Goal: Task Accomplishment & Management: Complete application form

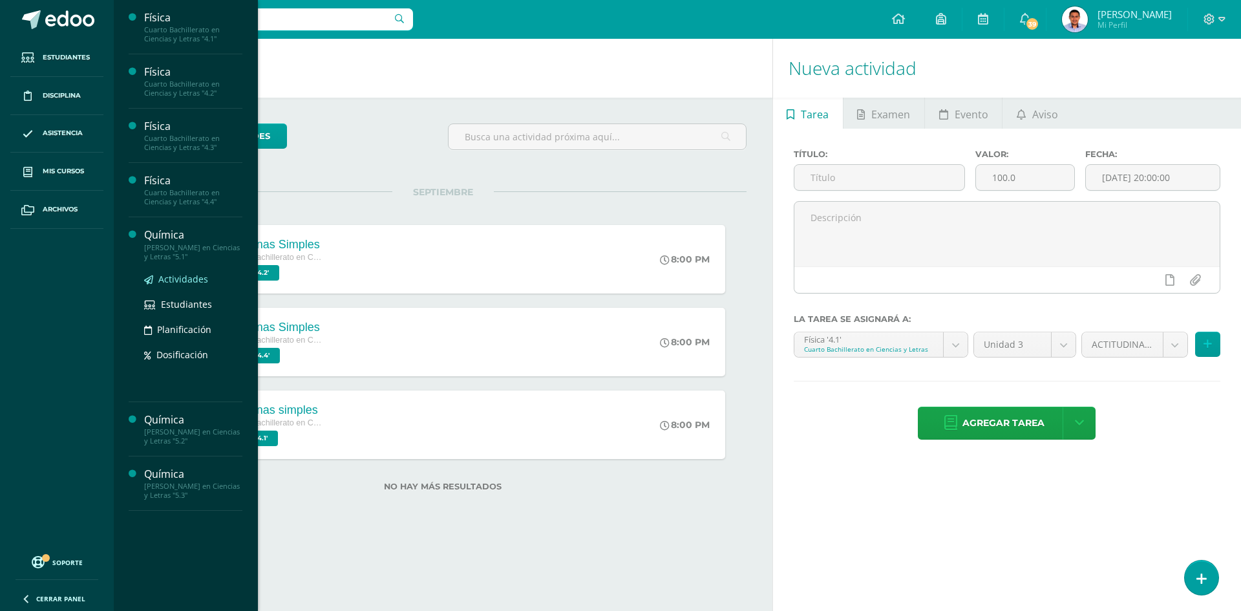
click at [160, 277] on span "Actividades" at bounding box center [183, 279] width 50 height 12
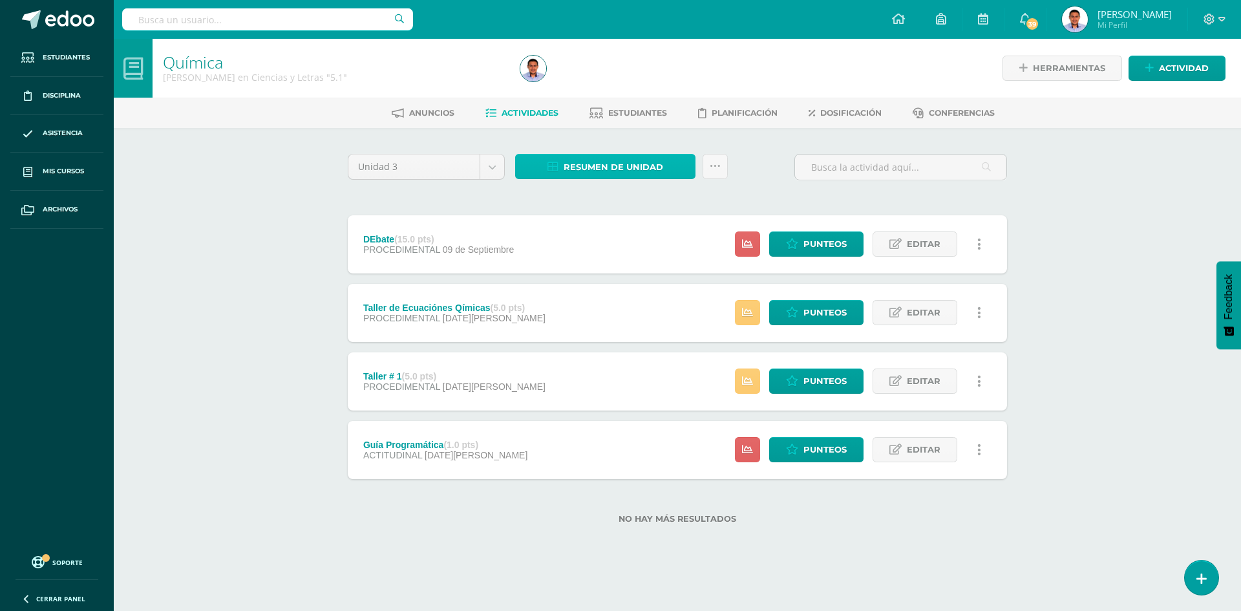
click at [662, 173] on span "Resumen de unidad" at bounding box center [614, 167] width 100 height 24
click at [1212, 70] on link "Actividad" at bounding box center [1177, 68] width 97 height 25
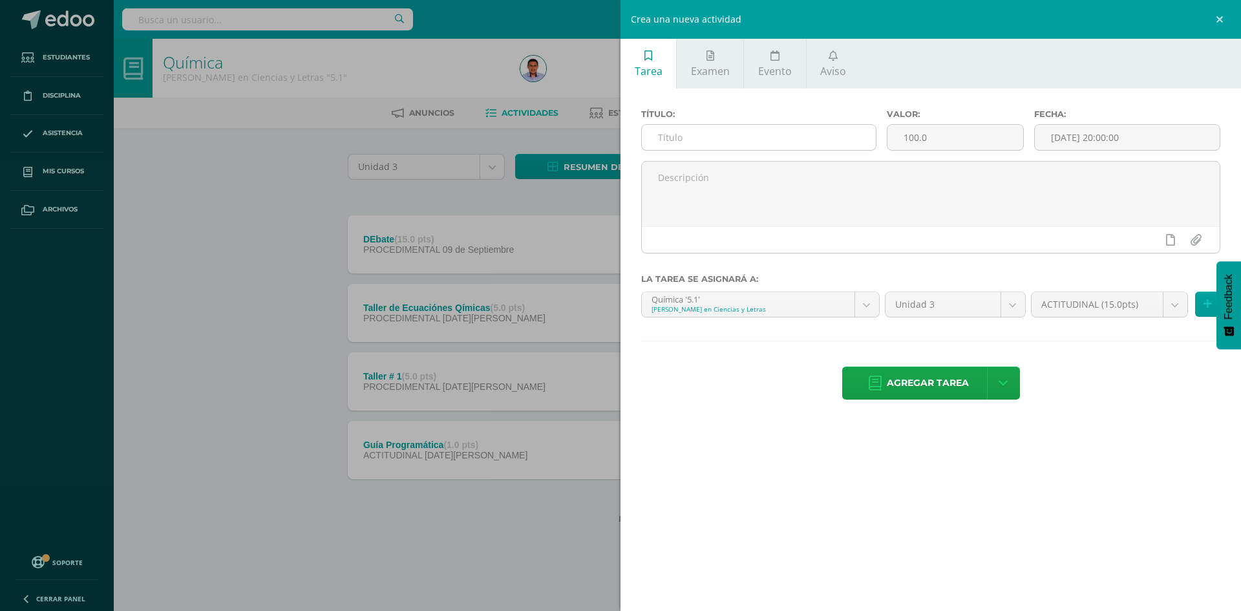
click at [767, 136] on input "text" at bounding box center [759, 137] width 234 height 25
type input "Cuaderno"
type input "10"
type input "[DATE] 20:00"
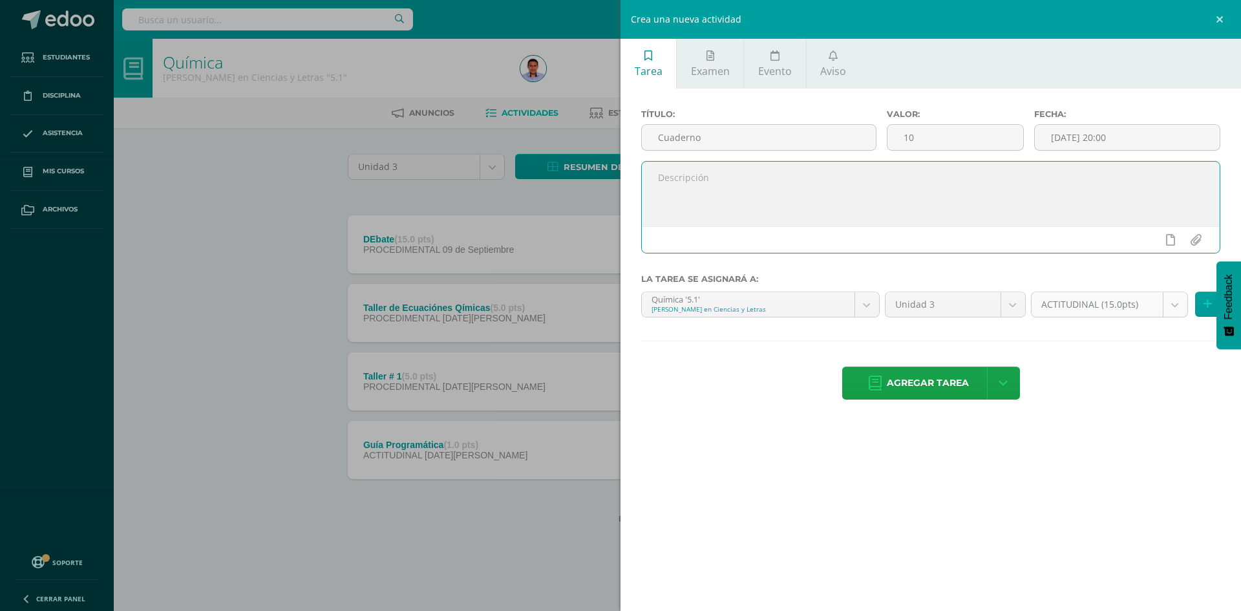
click at [1105, 308] on body "Estudiantes Disciplina Asistencia Mis cursos Archivos Soporte Ayuda Reportar un…" at bounding box center [620, 282] width 1241 height 565
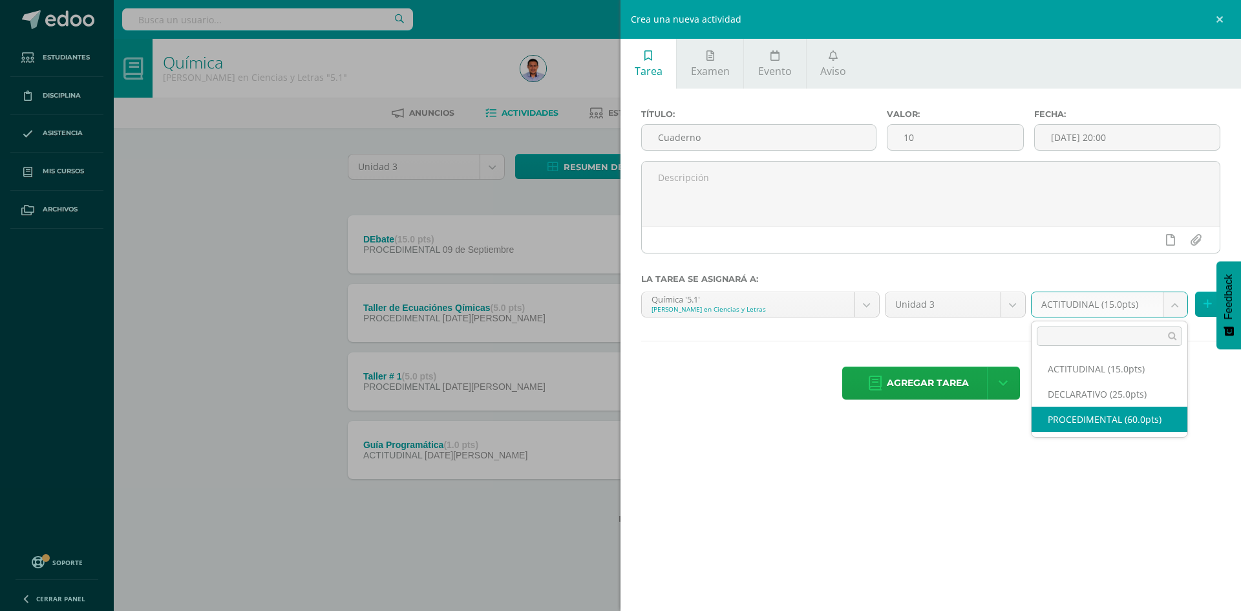
select select "34414"
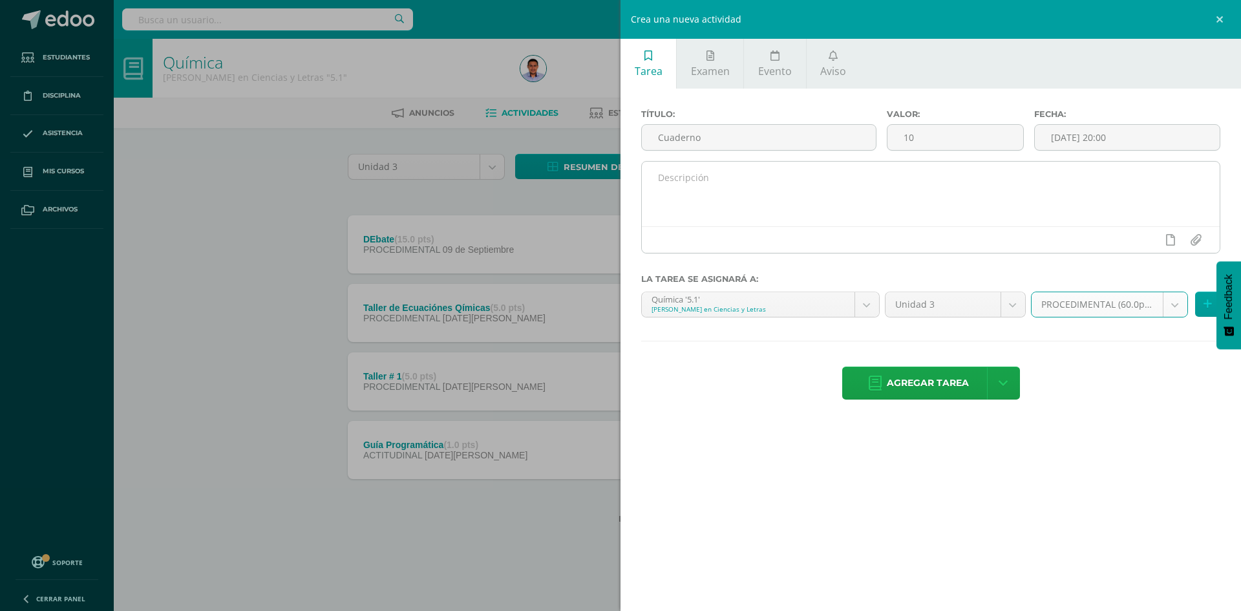
click at [845, 184] on textarea at bounding box center [931, 194] width 578 height 65
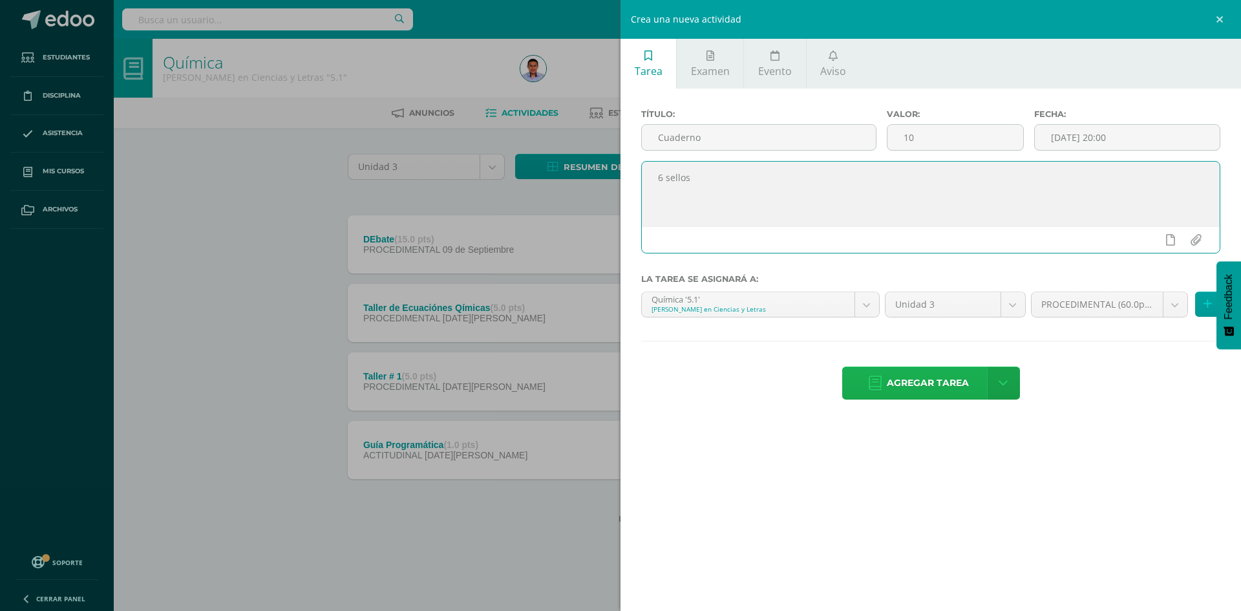
type textarea "6 sellos"
click at [960, 371] on span "Agregar tarea" at bounding box center [928, 383] width 82 height 32
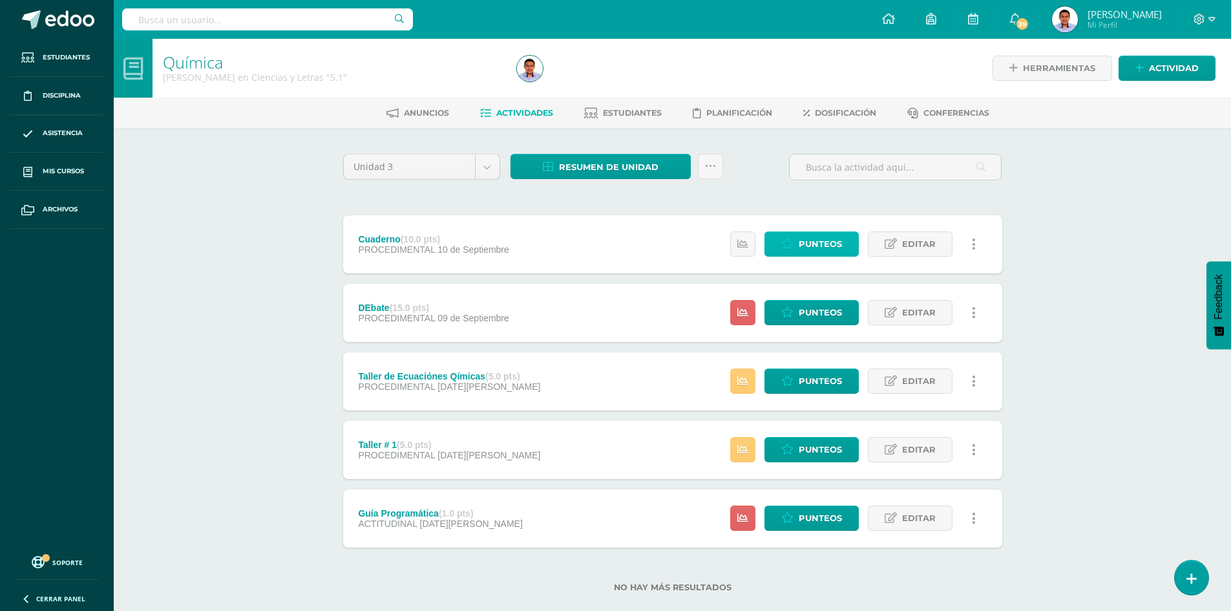
click at [821, 248] on span "Punteos" at bounding box center [820, 244] width 43 height 24
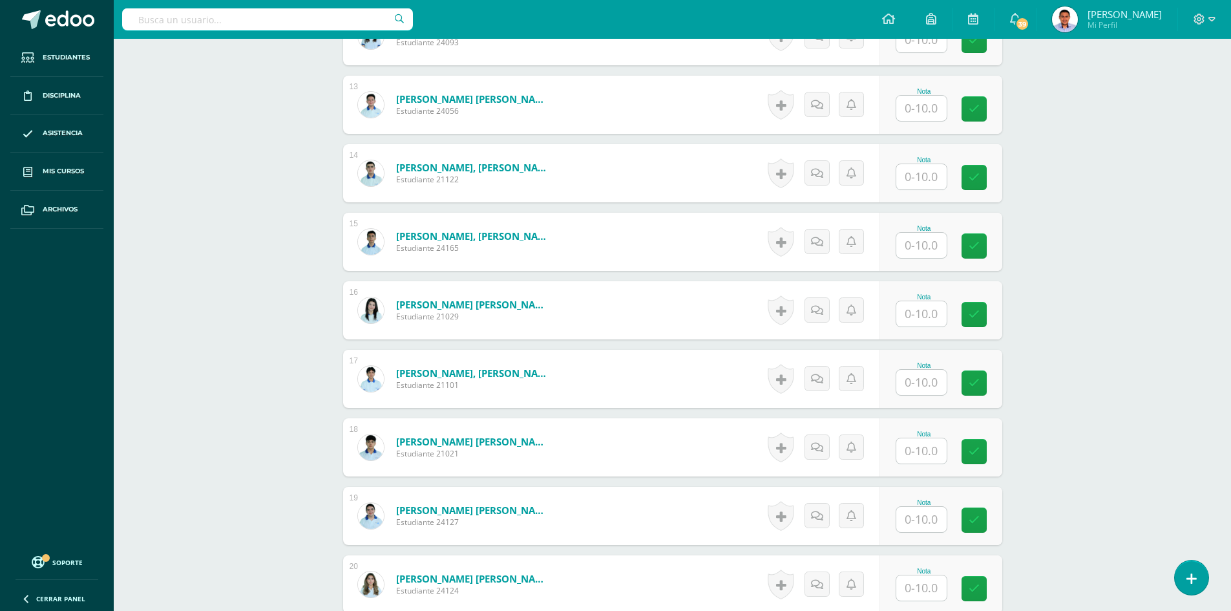
scroll to position [1231, 0]
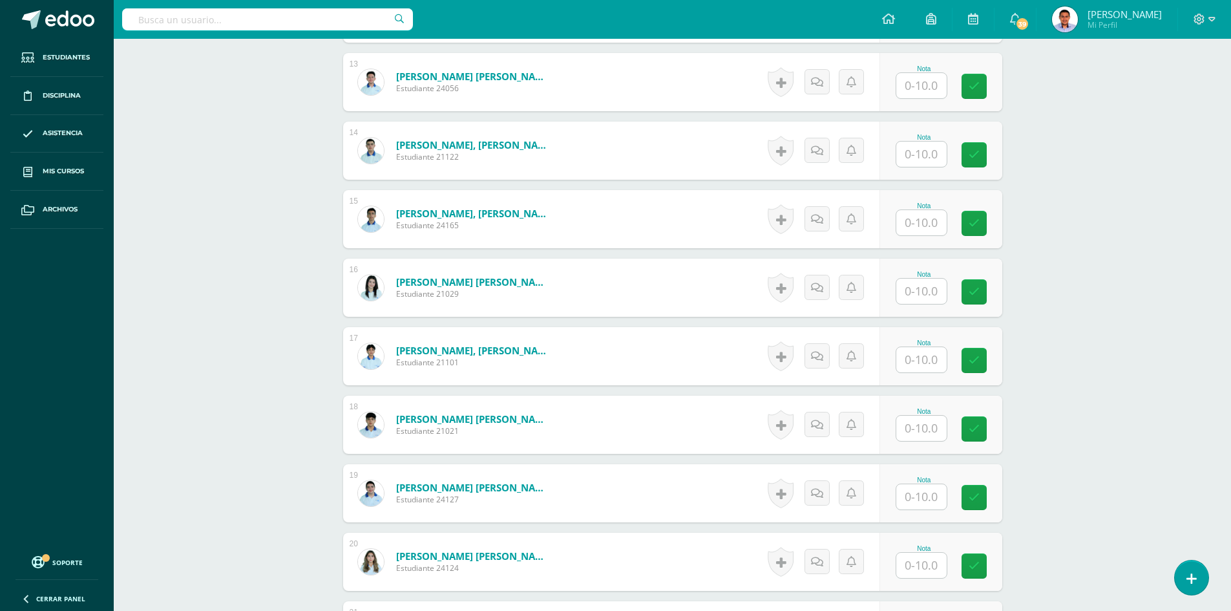
click at [909, 498] on input "text" at bounding box center [921, 496] width 50 height 25
type input "10"
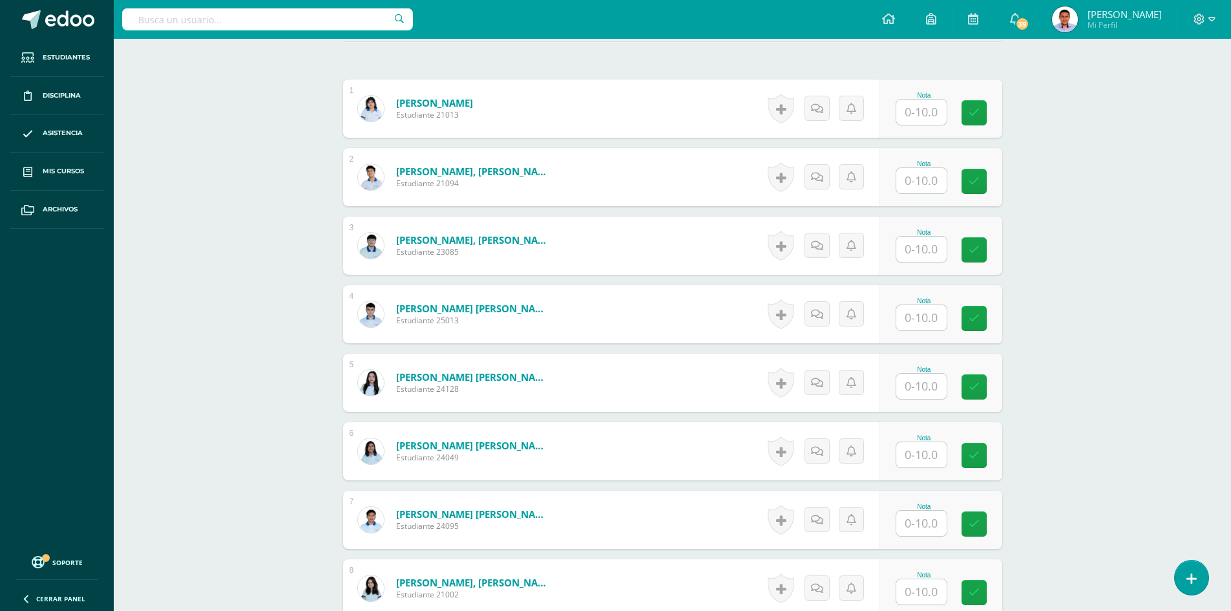
scroll to position [326, 0]
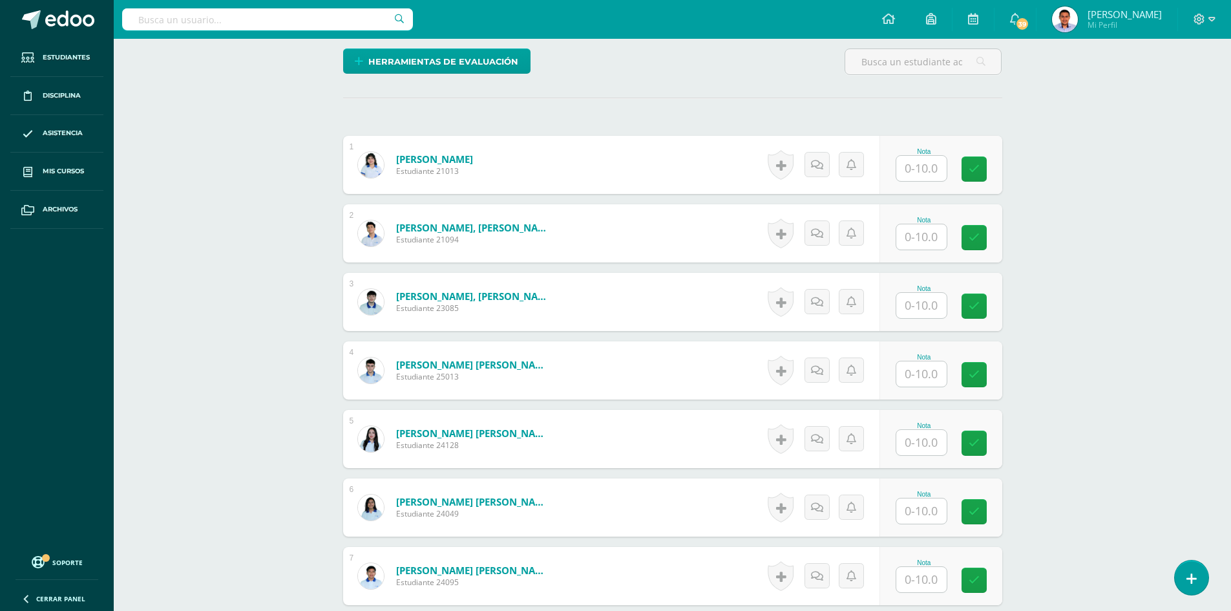
click at [920, 176] on input "text" at bounding box center [921, 168] width 50 height 25
click at [940, 238] on input "text" at bounding box center [921, 236] width 50 height 25
type input "9.2"
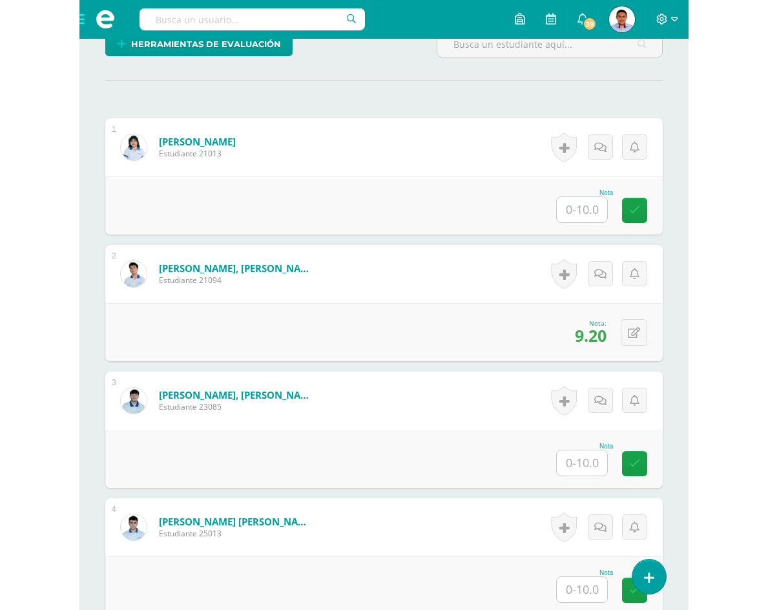
scroll to position [343, 0]
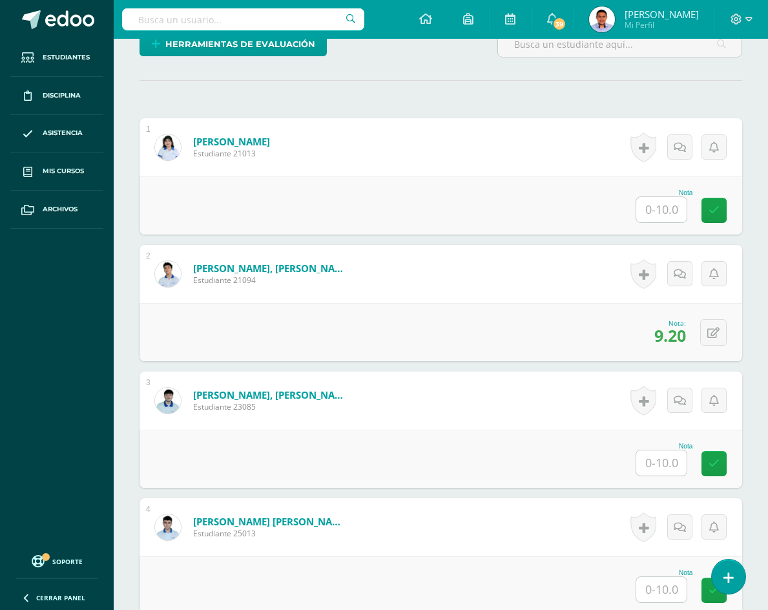
click at [677, 450] on input "text" at bounding box center [662, 462] width 50 height 25
type input "8.3"
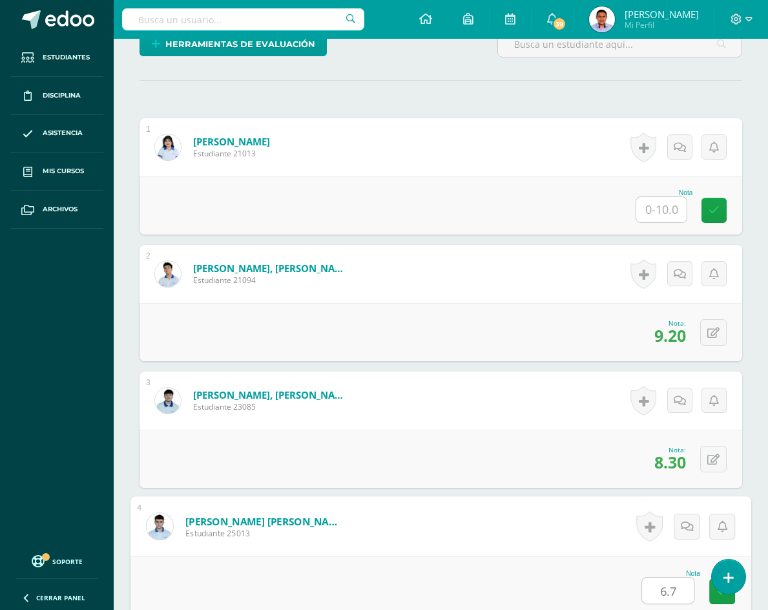
type input "6.7"
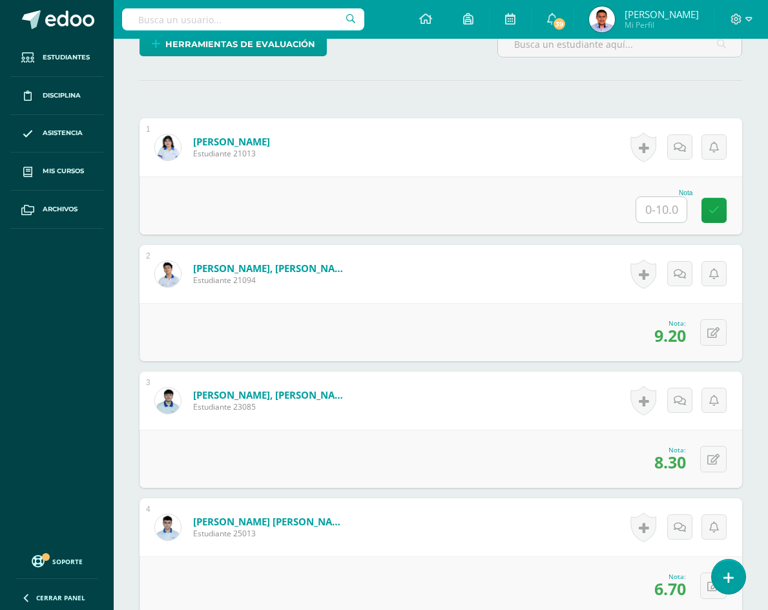
type input "10"
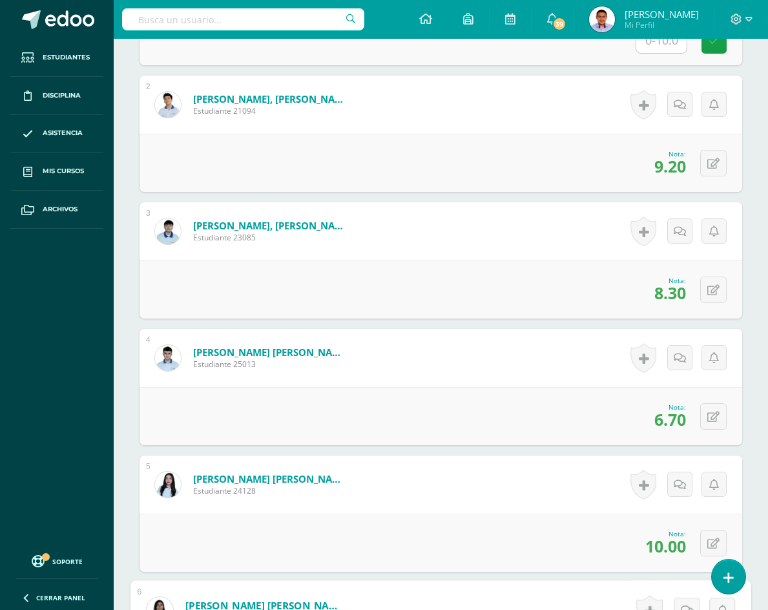
scroll to position [537, 0]
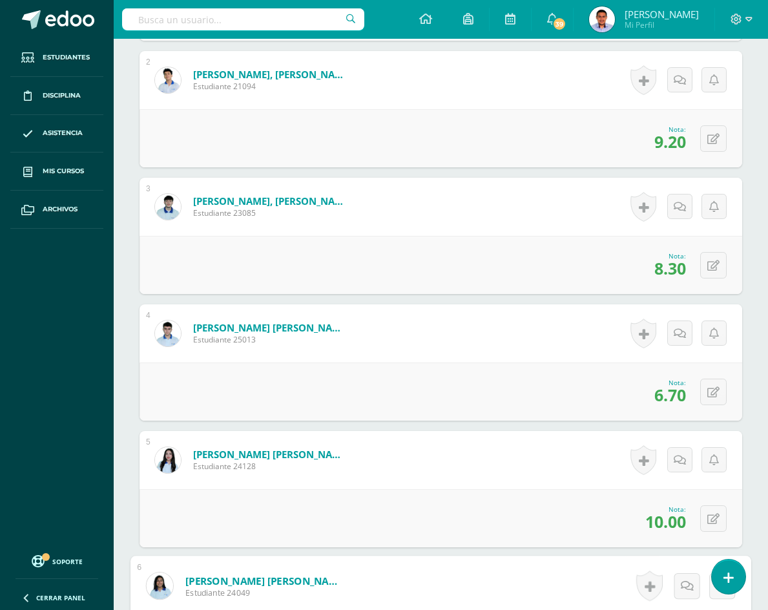
type input "1"
type input "9.2"
type input "6.7"
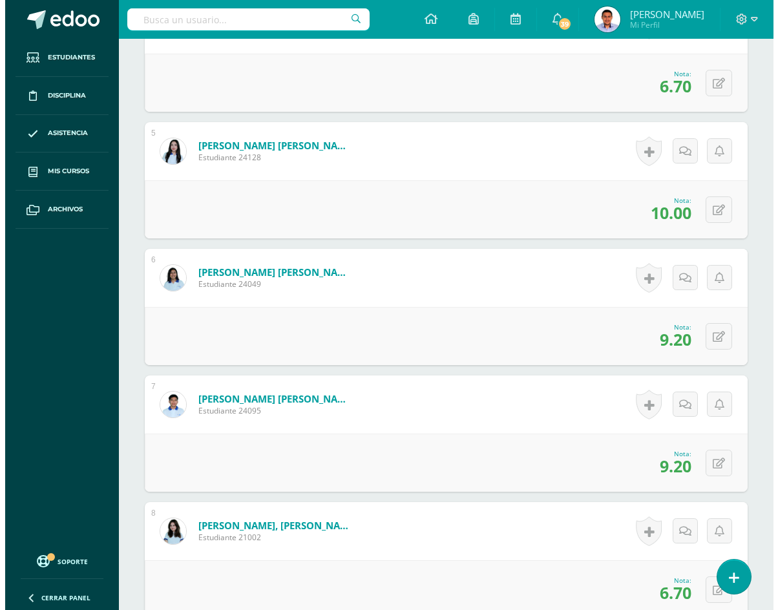
scroll to position [860, 0]
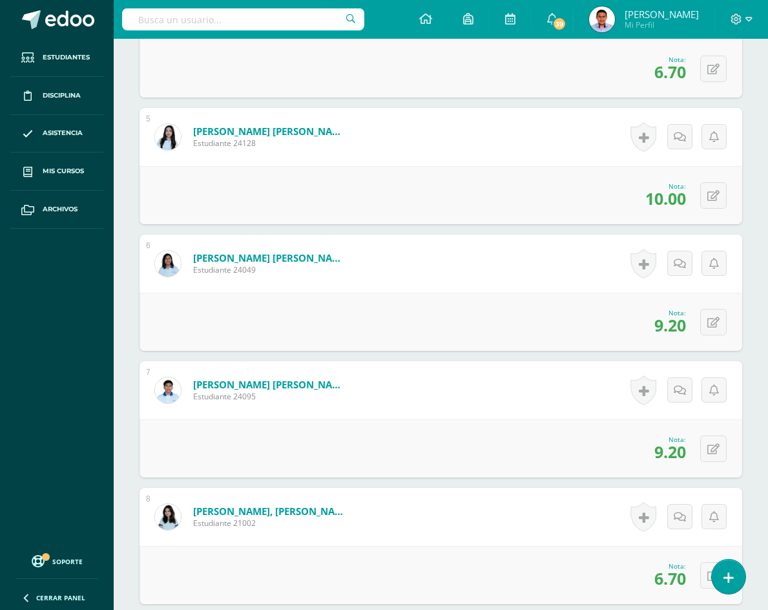
type input "10"
type input "5"
type input "10"
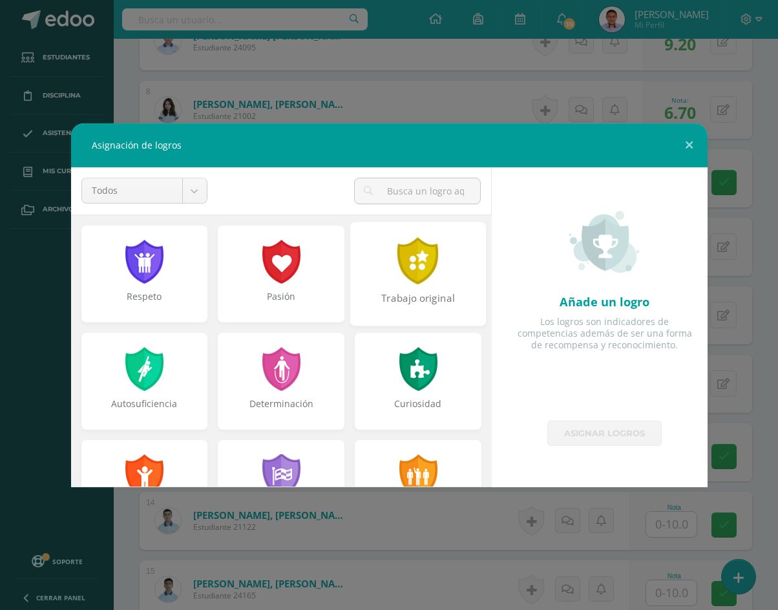
click at [385, 284] on div "Trabajo original" at bounding box center [418, 274] width 136 height 104
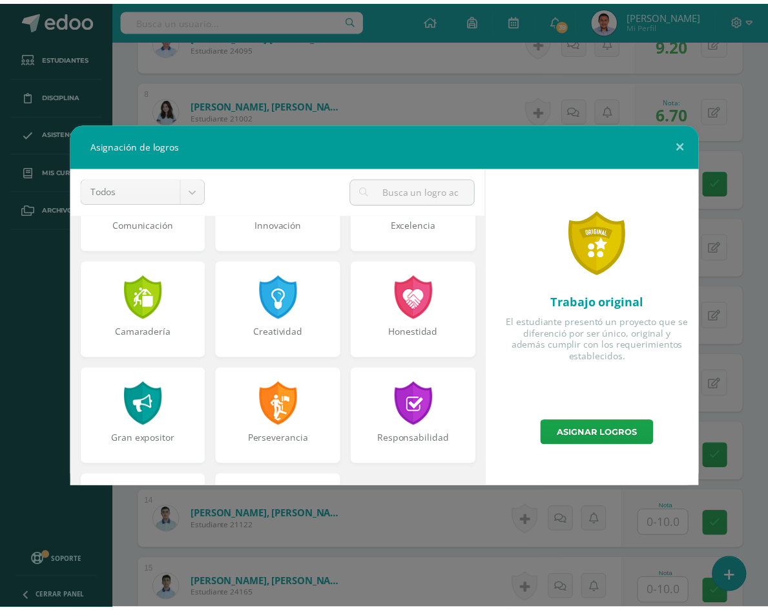
scroll to position [323, 0]
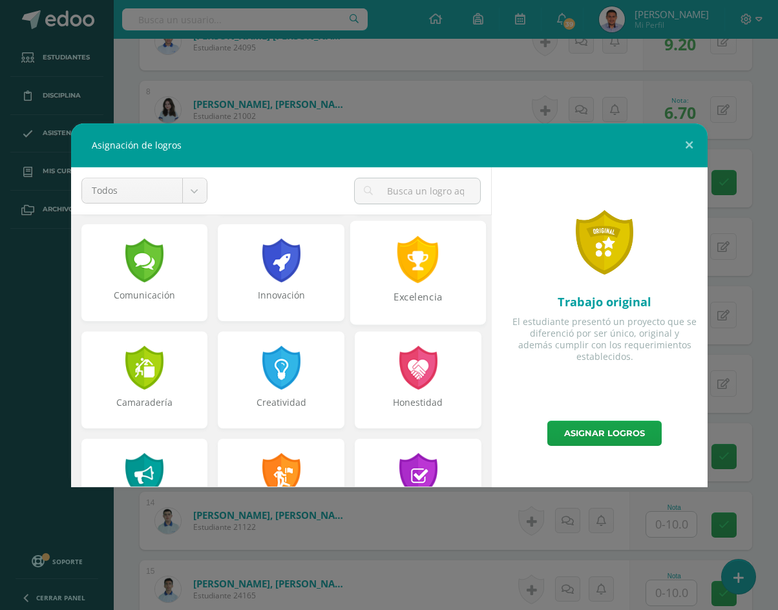
click at [407, 244] on div at bounding box center [418, 259] width 45 height 47
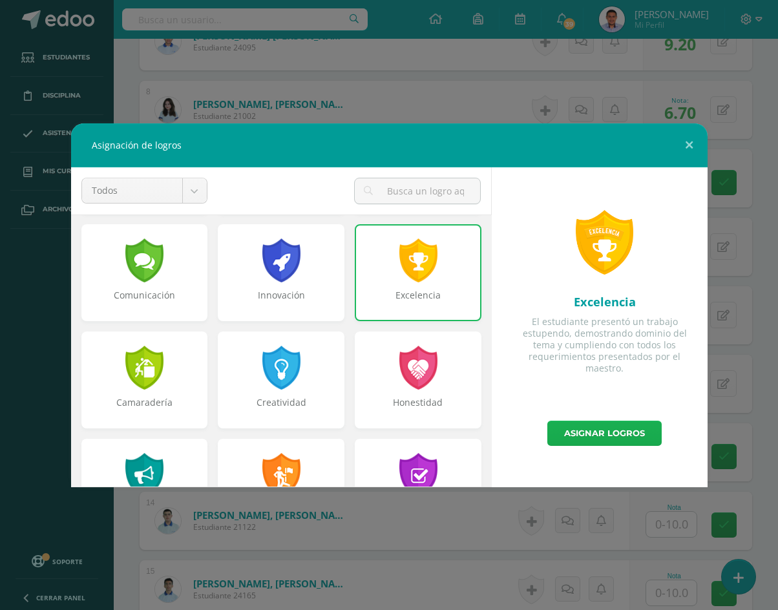
click at [569, 429] on link "Asignar logros" at bounding box center [604, 433] width 114 height 25
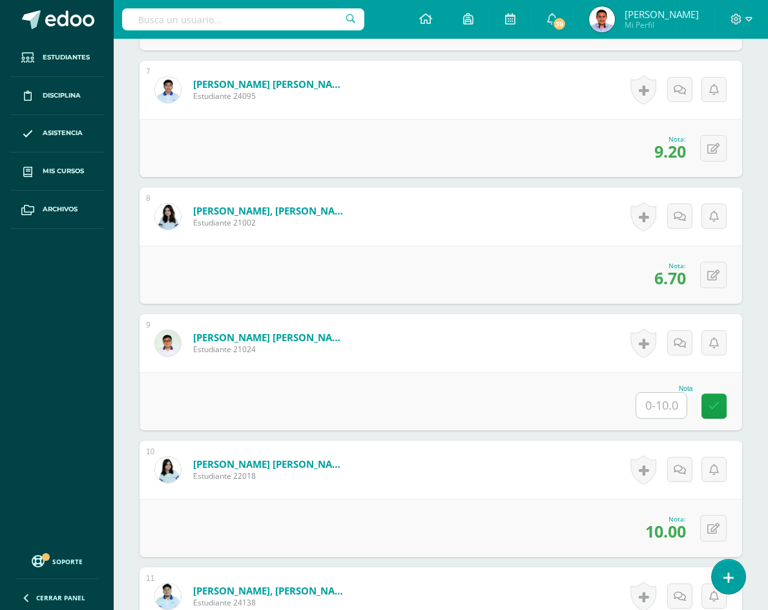
scroll to position [1183, 0]
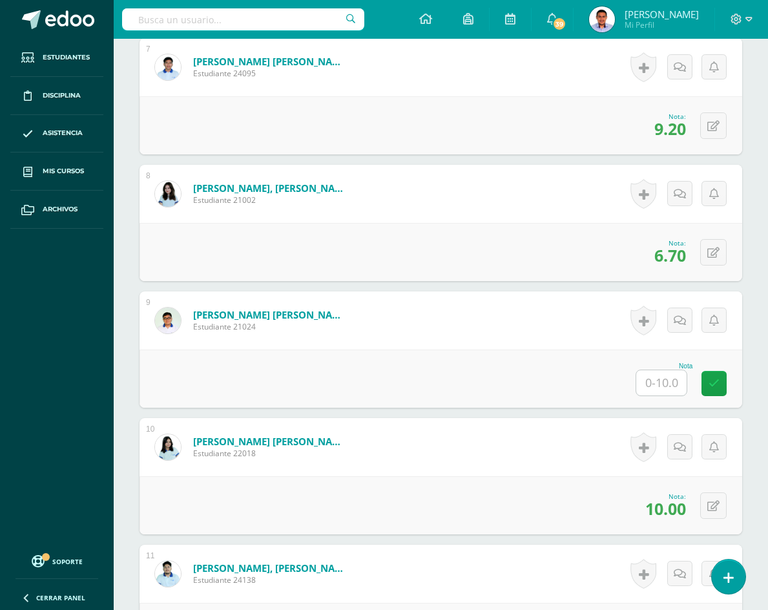
type input "8.3"
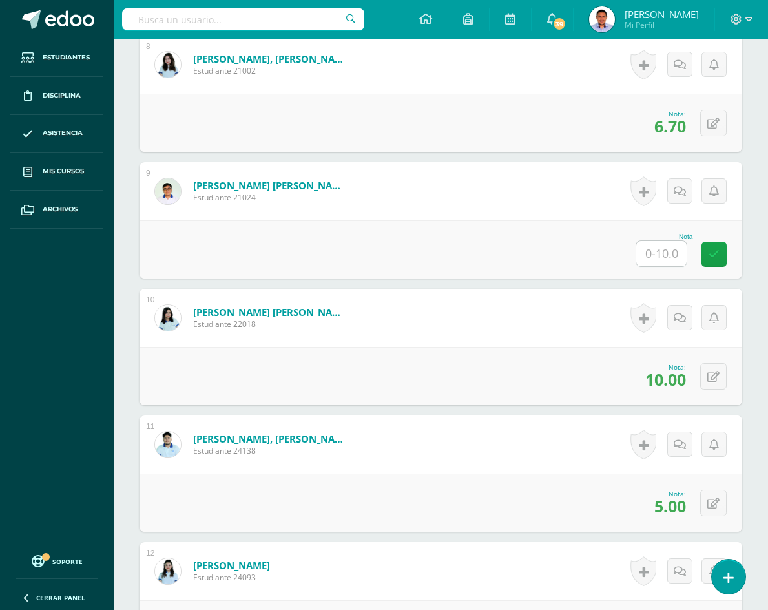
scroll to position [1248, 0]
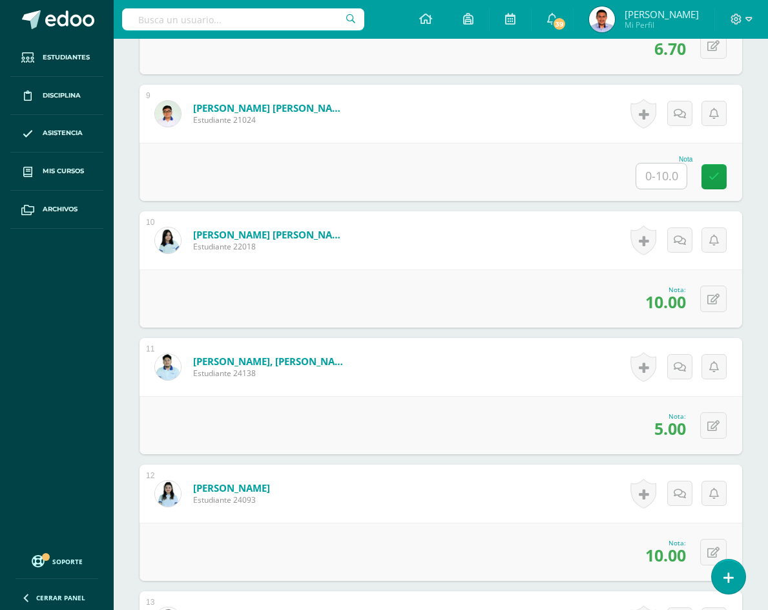
scroll to position [1313, 0]
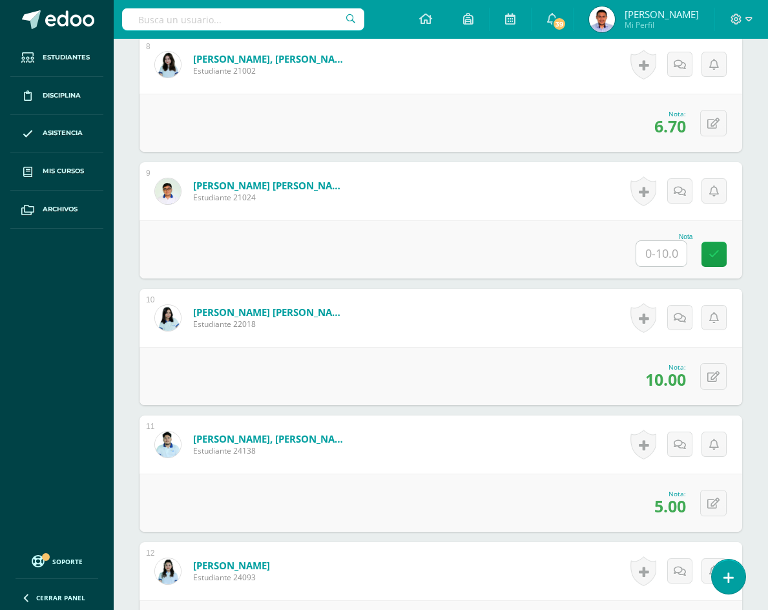
type input "6.7"
type input "10"
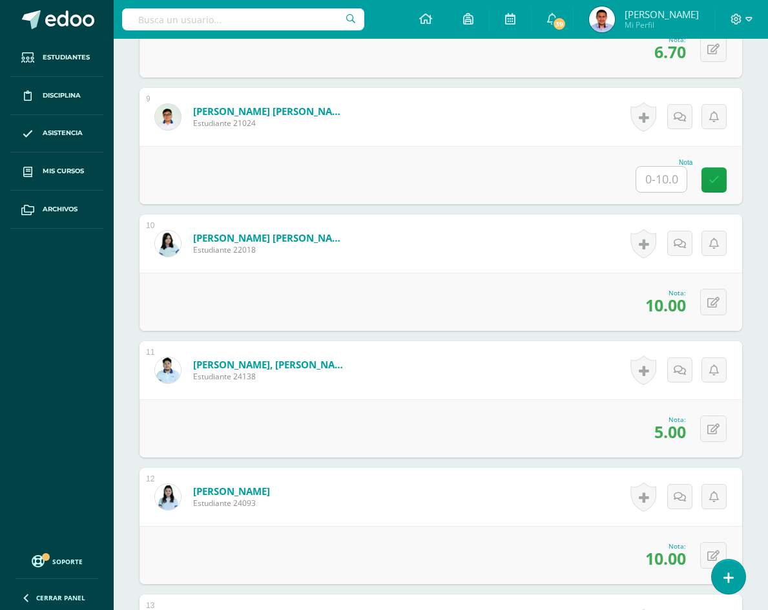
scroll to position [1507, 0]
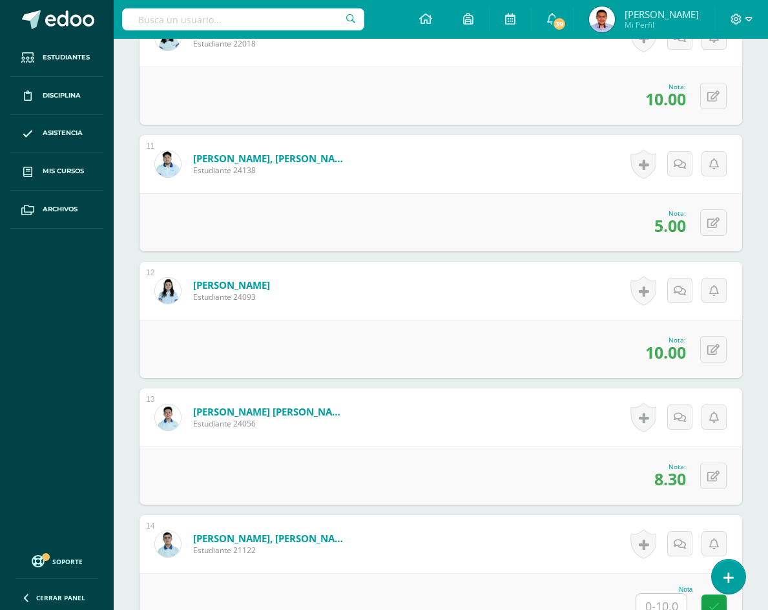
scroll to position [1636, 0]
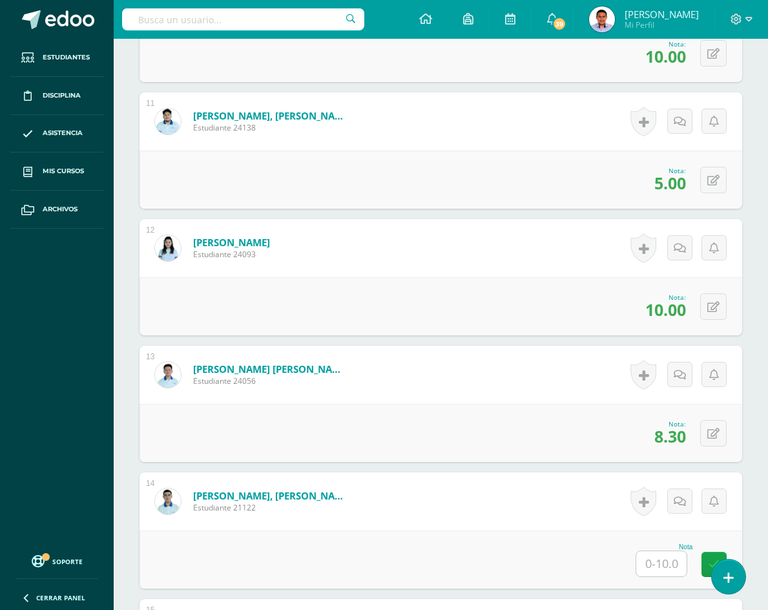
type input "9.2"
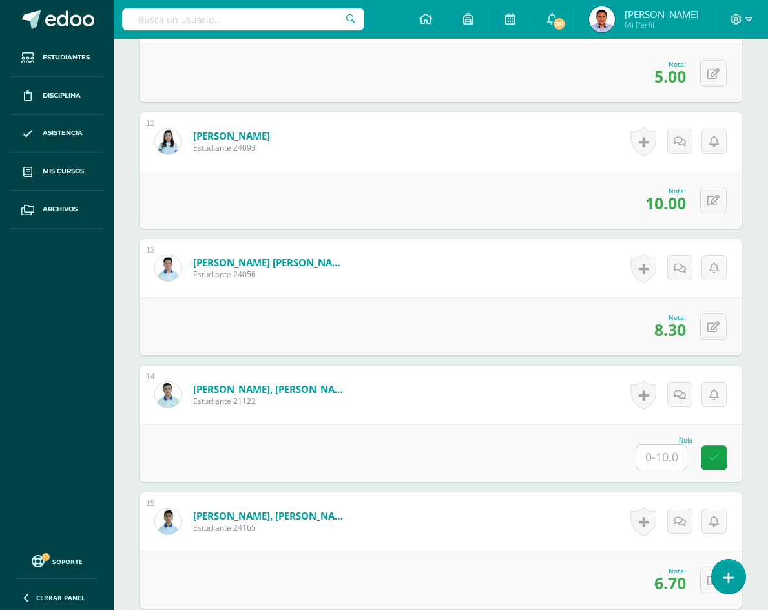
scroll to position [1765, 0]
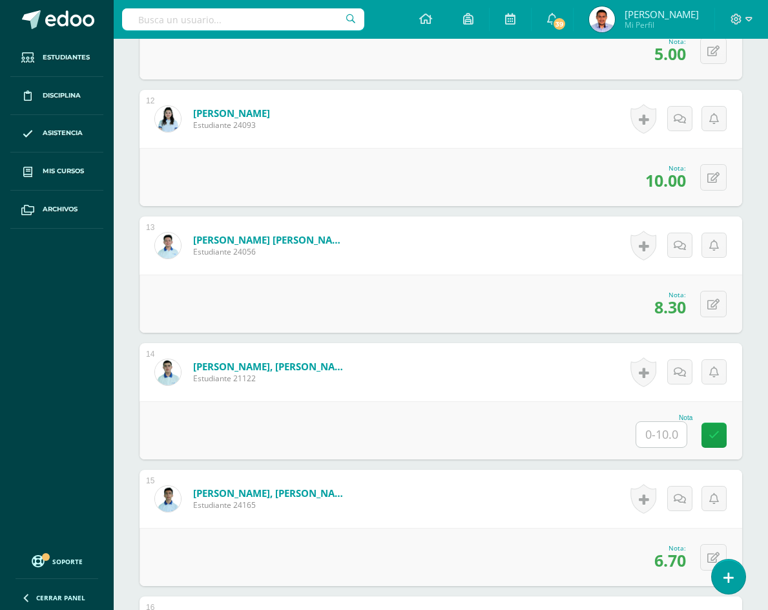
type input "5"
type input "10"
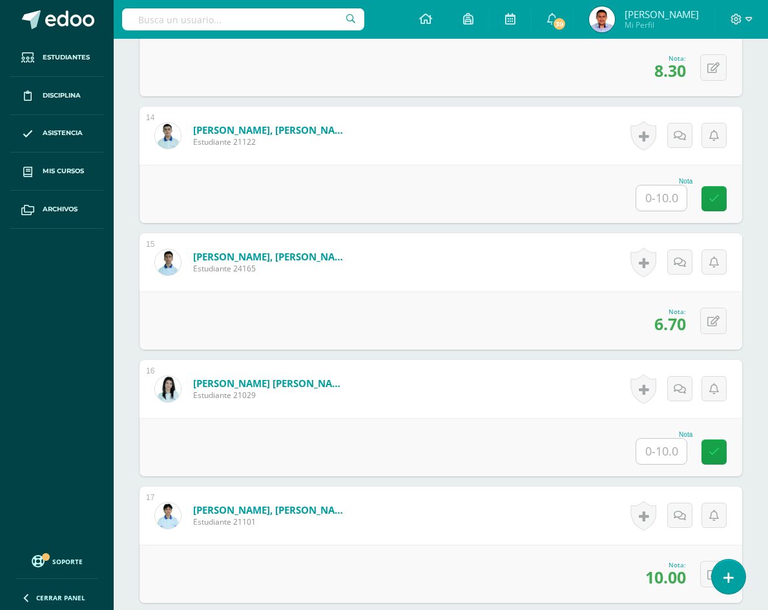
scroll to position [2024, 0]
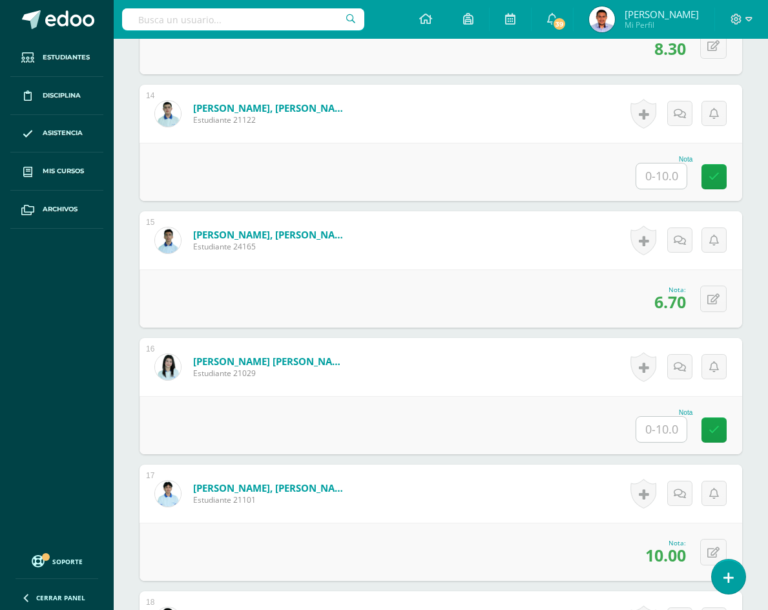
type input "6.7"
type input "10"
type input "6.7"
type input "10"
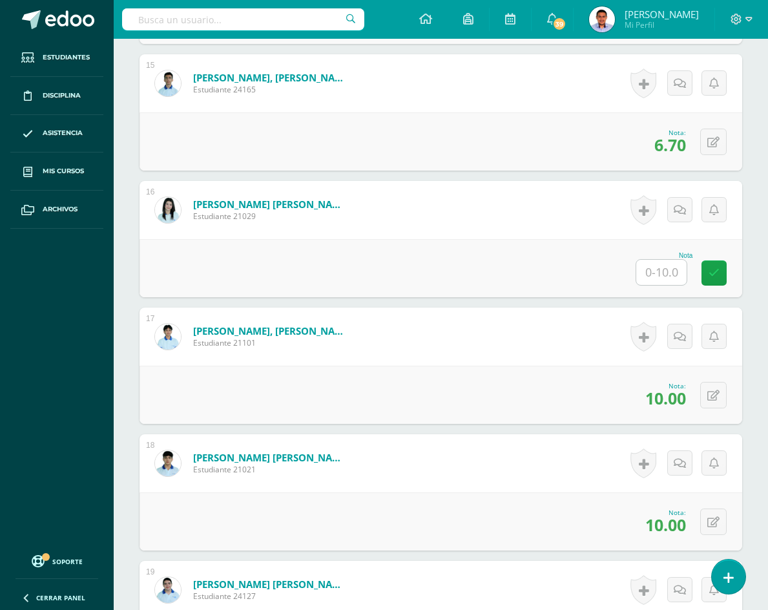
scroll to position [2181, 0]
type input "4"
type input "10"
type input "5"
